Goal: Complete application form

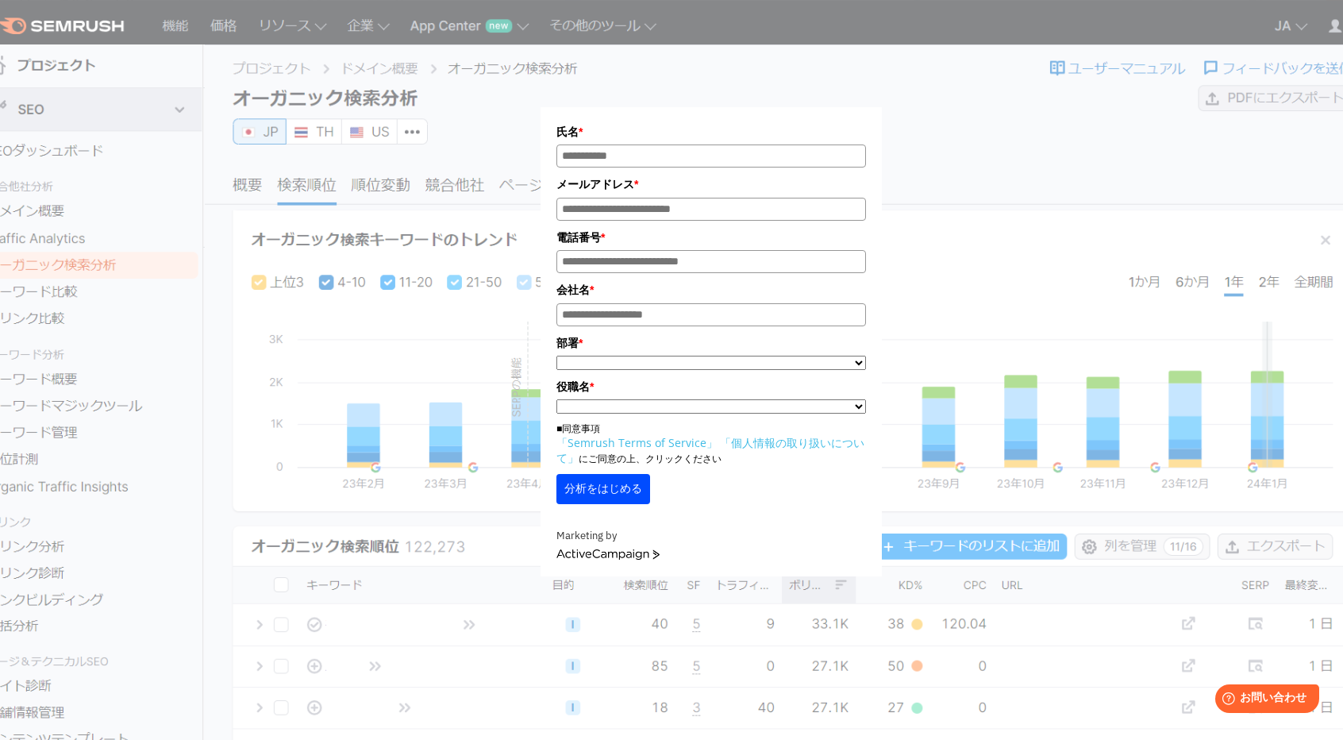
click at [1027, 265] on div "氏名 * メールアドレス * 電話番号 * 会社名 * *" at bounding box center [711, 298] width 794 height 556
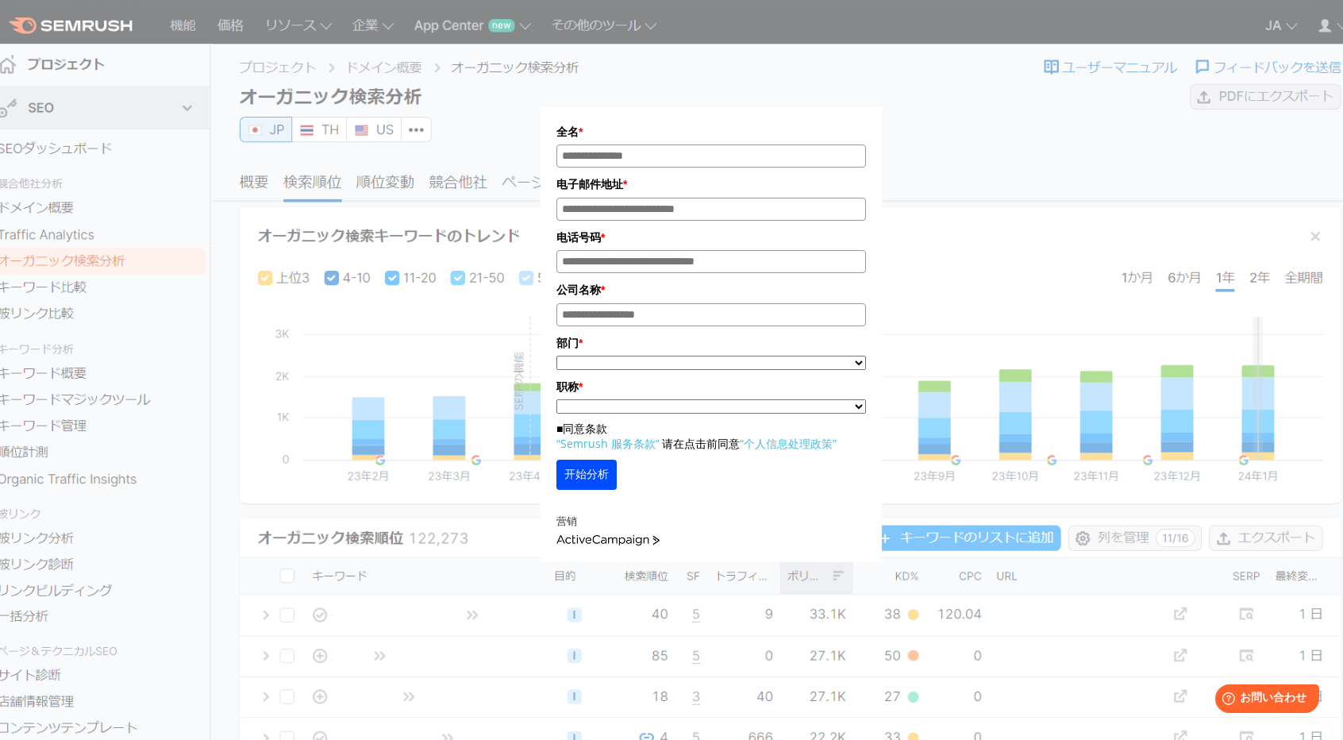
click at [606, 479] on font "开始分析" at bounding box center [586, 474] width 44 height 13
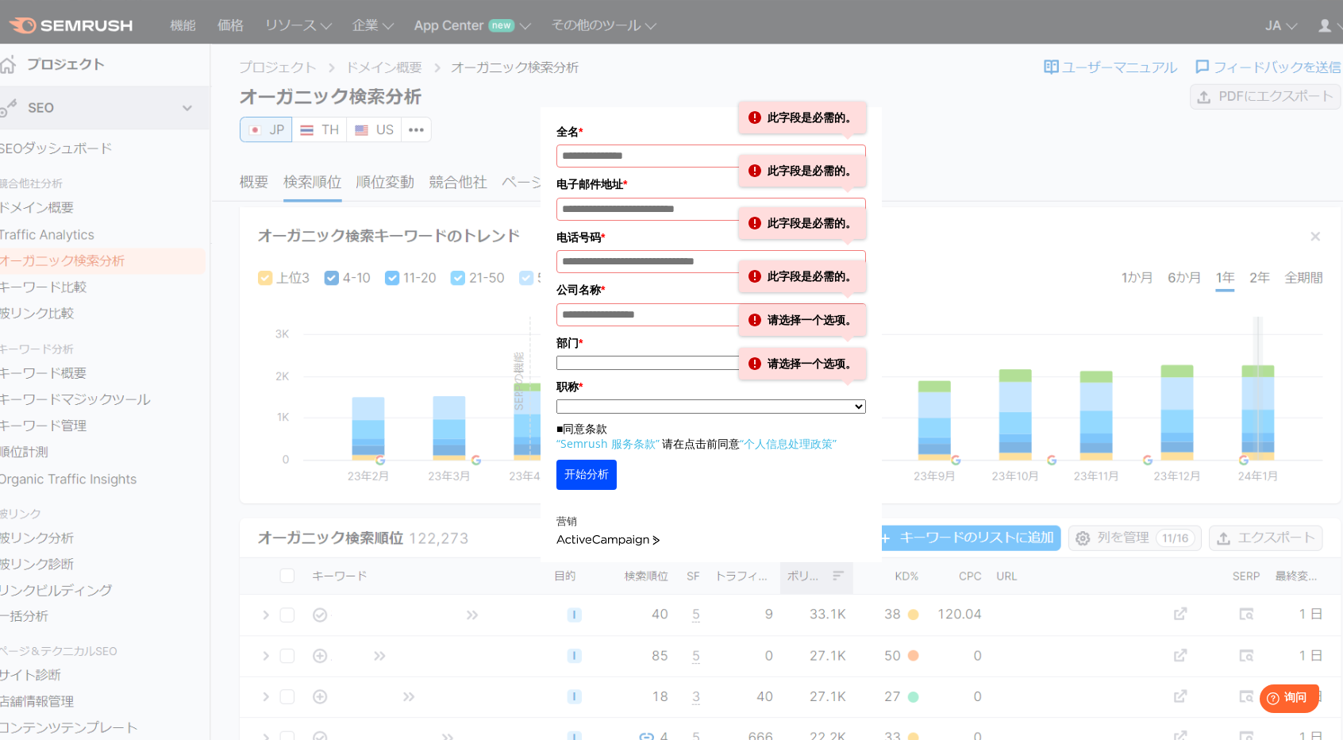
click at [1088, 148] on div "全名 * 此字段是必需的。 电子邮件地址 * 此字段是必需的。 电话号码 * 此字段是必需的。 公司名称 * * ****" at bounding box center [711, 291] width 794 height 542
click at [383, 128] on div "全名 * 此字段是必需的。 电子邮件地址 * 此字段是必需的。 电话号码 * 此字段是必需的。 公司名称 * * ****" at bounding box center [711, 291] width 794 height 542
